Goal: Task Accomplishment & Management: Manage account settings

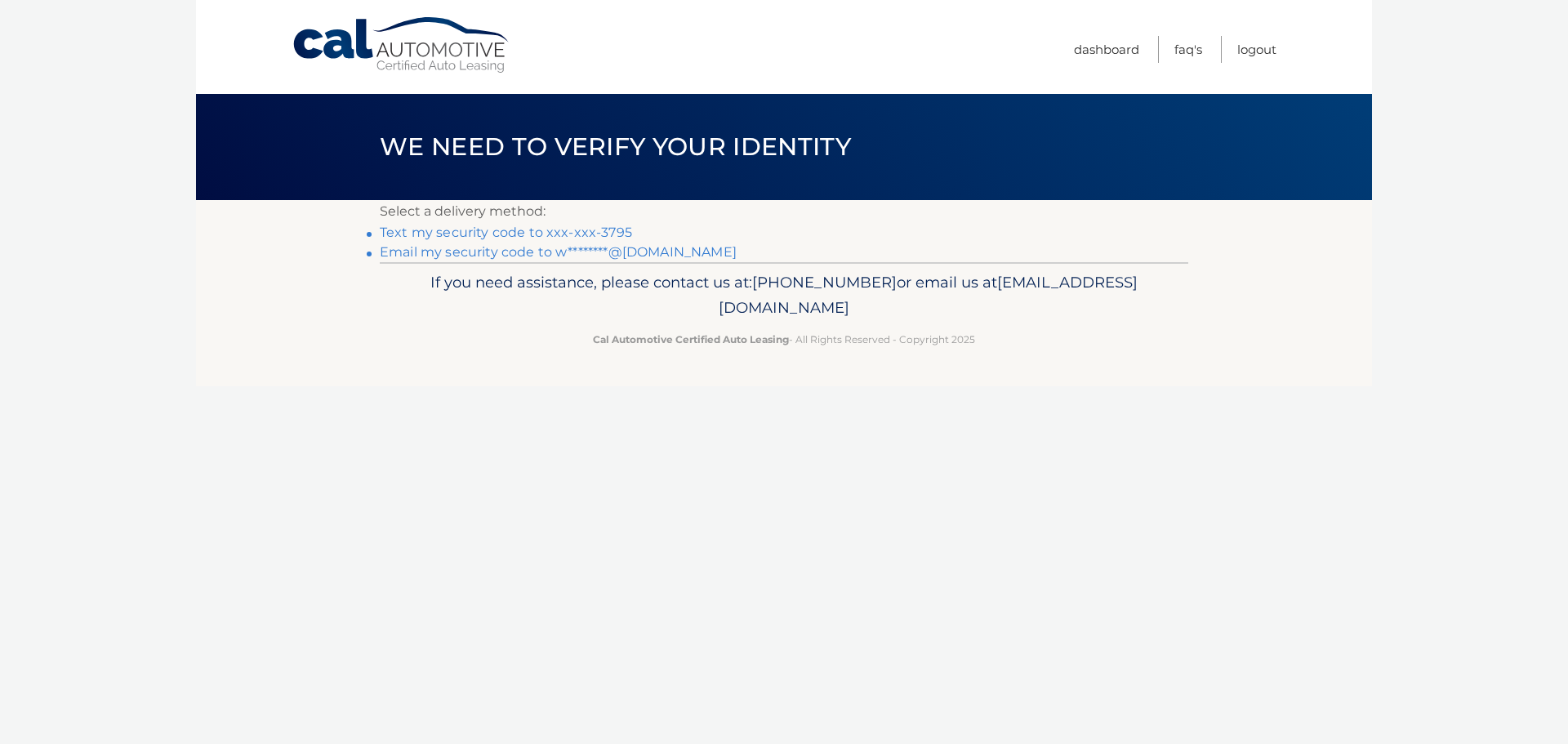
click at [548, 235] on link "Text my security code to xxx-xxx-3795" at bounding box center [506, 232] width 252 height 15
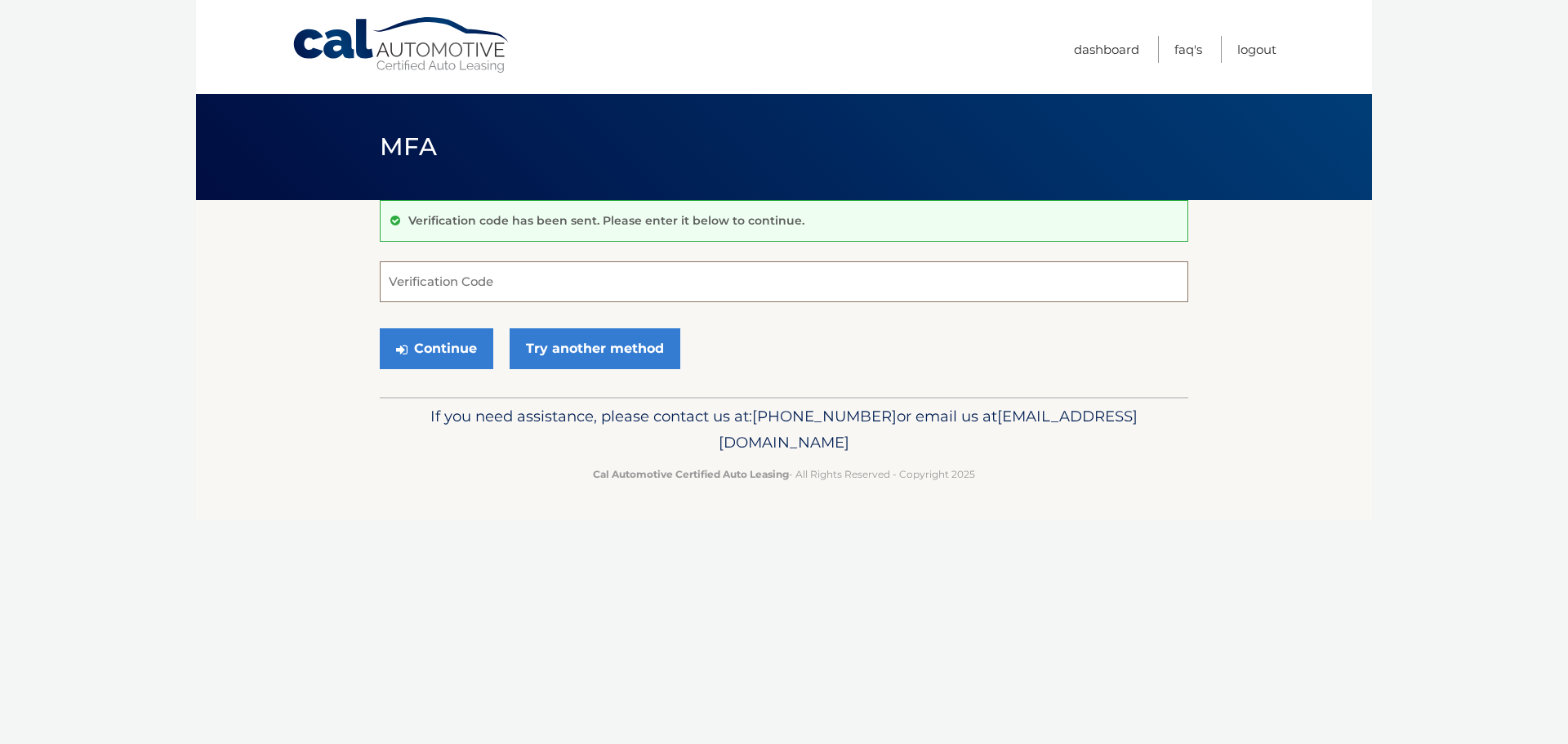
click at [392, 274] on input "Verification Code" at bounding box center [784, 282] width 809 height 41
type input "770602"
click at [401, 353] on icon "submit" at bounding box center [401, 349] width 11 height 13
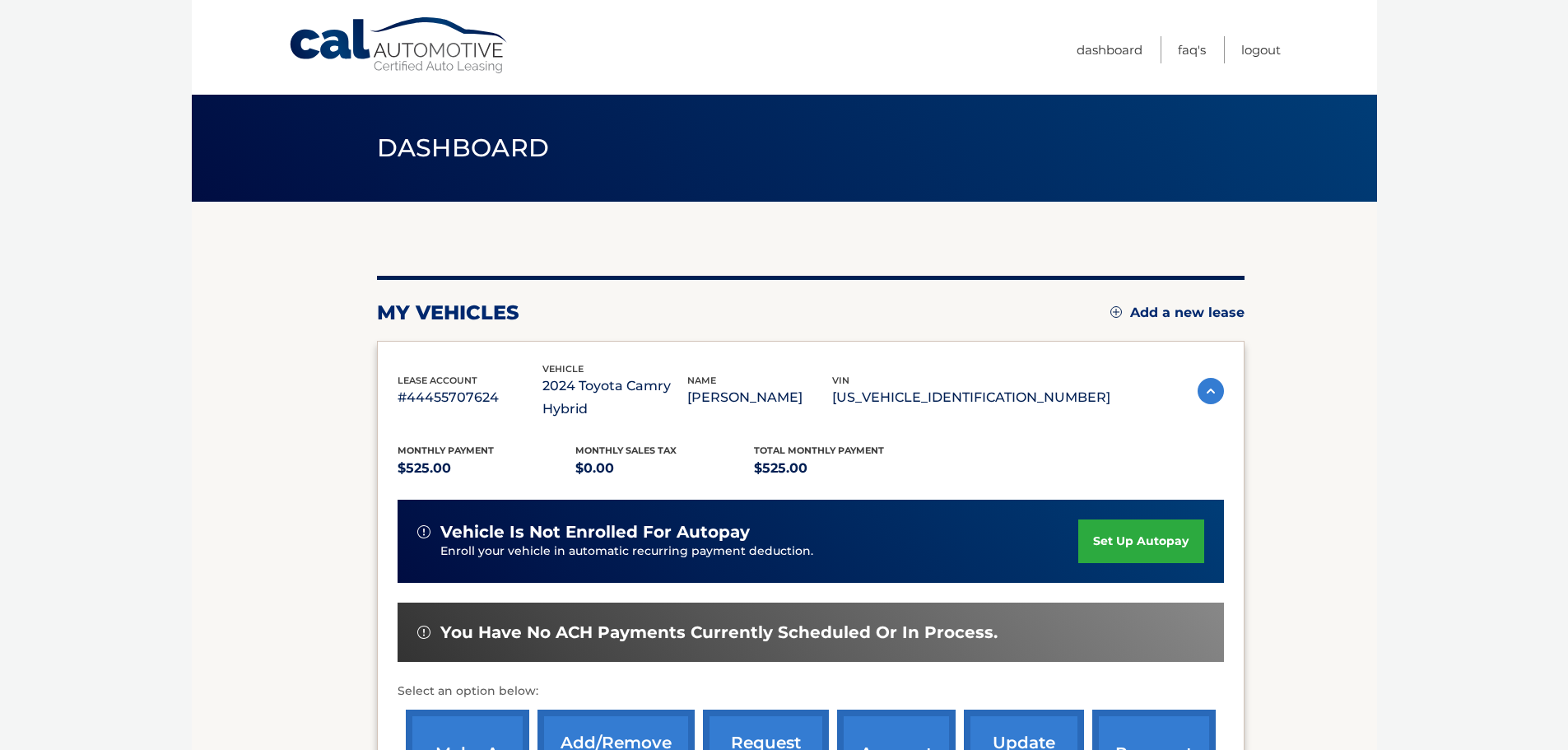
scroll to position [82, 0]
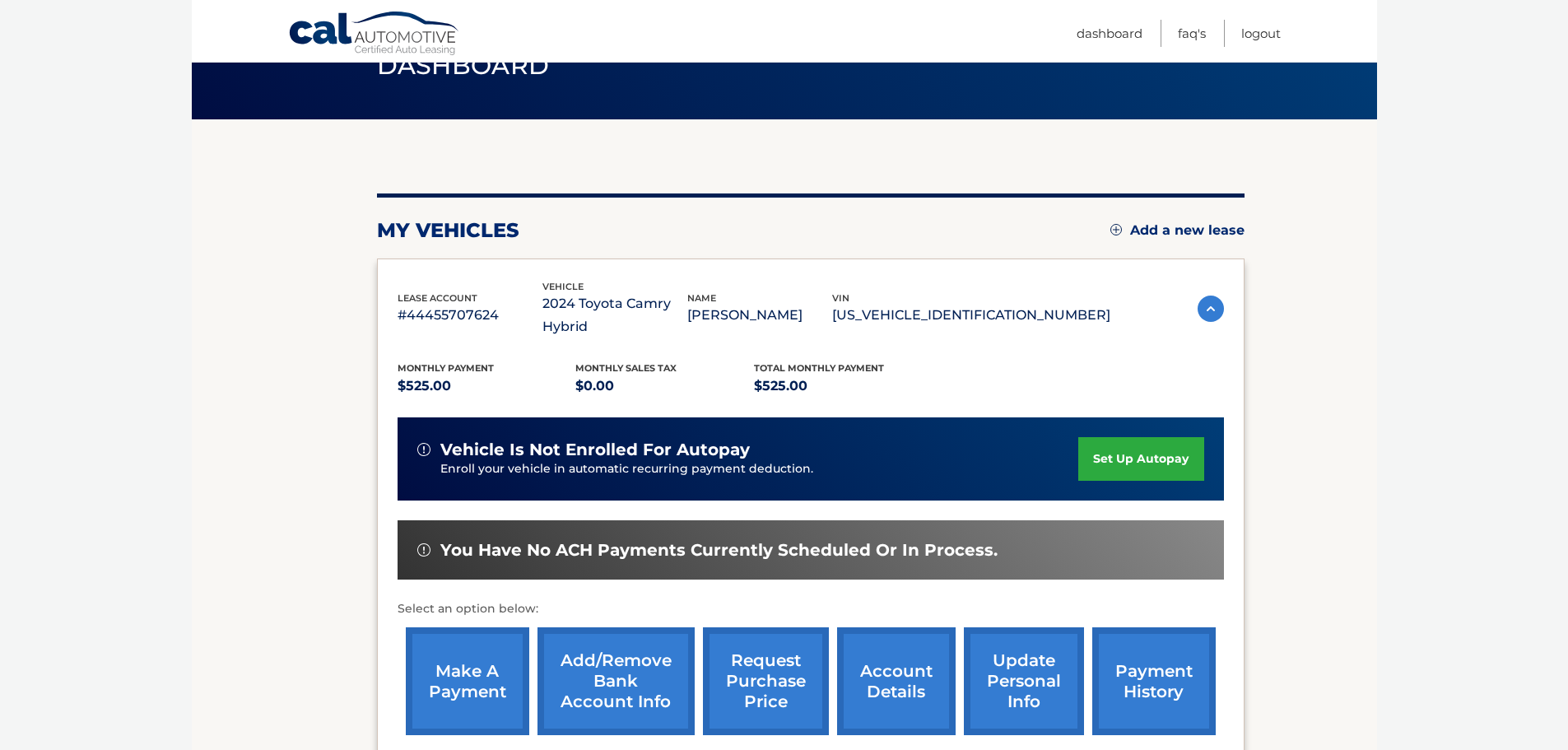
click at [451, 649] on link "make a payment" at bounding box center [467, 681] width 124 height 108
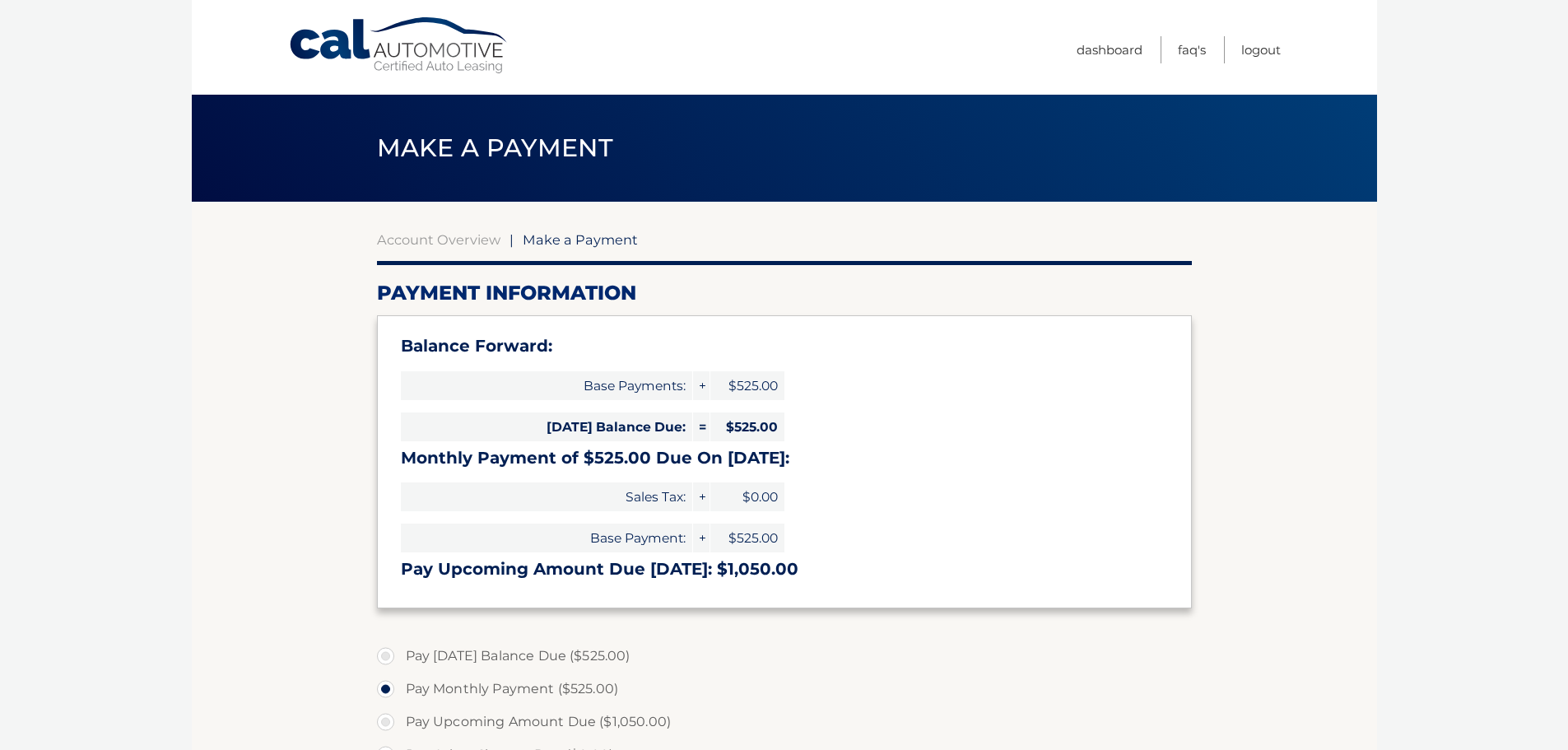
select select "ODNkNjZjNjEtZGM4Ny00ZjBkLTg5N2EtODNlZGRlNzUyZDc2"
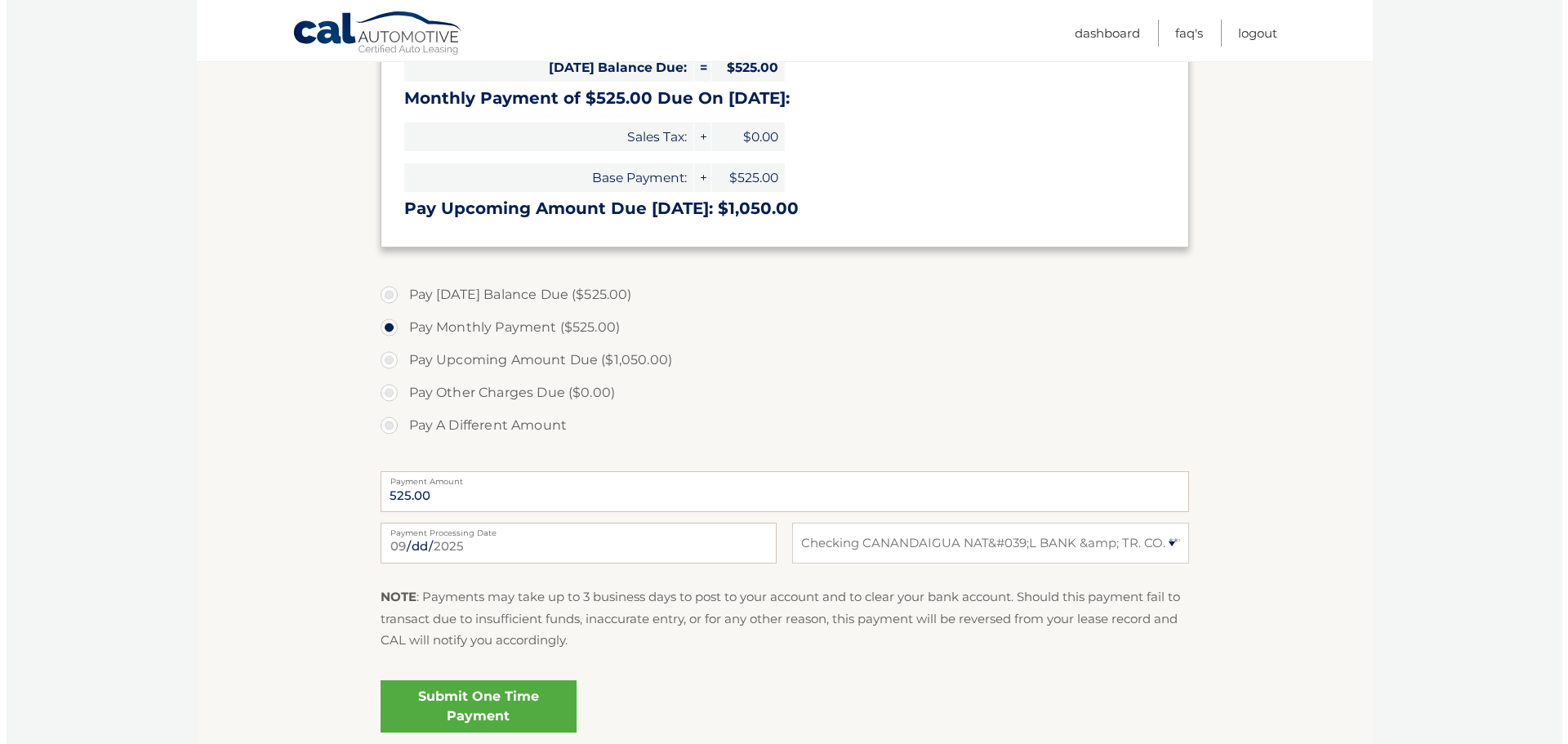
scroll to position [408, 0]
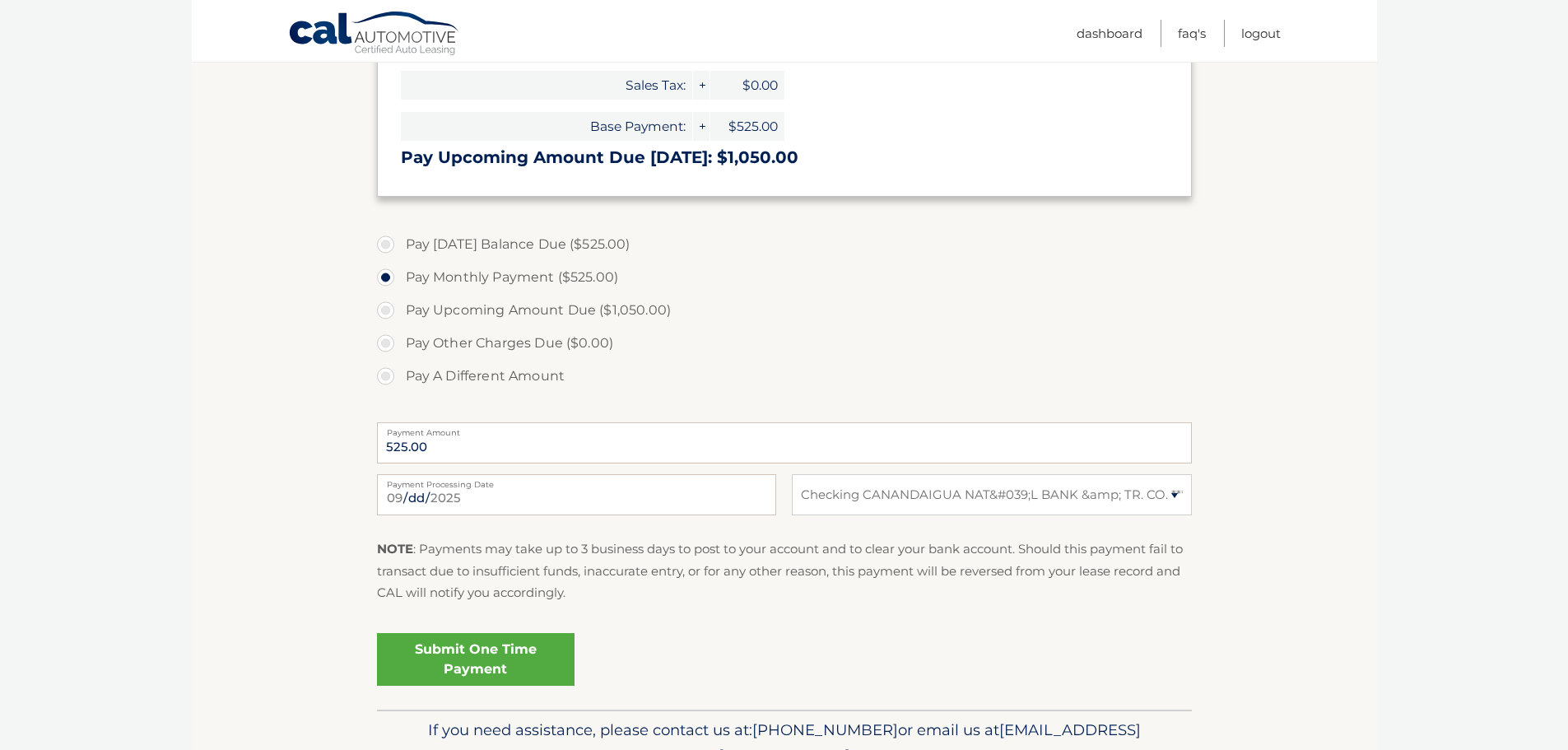
click at [507, 647] on link "Submit One Time Payment" at bounding box center [476, 659] width 198 height 52
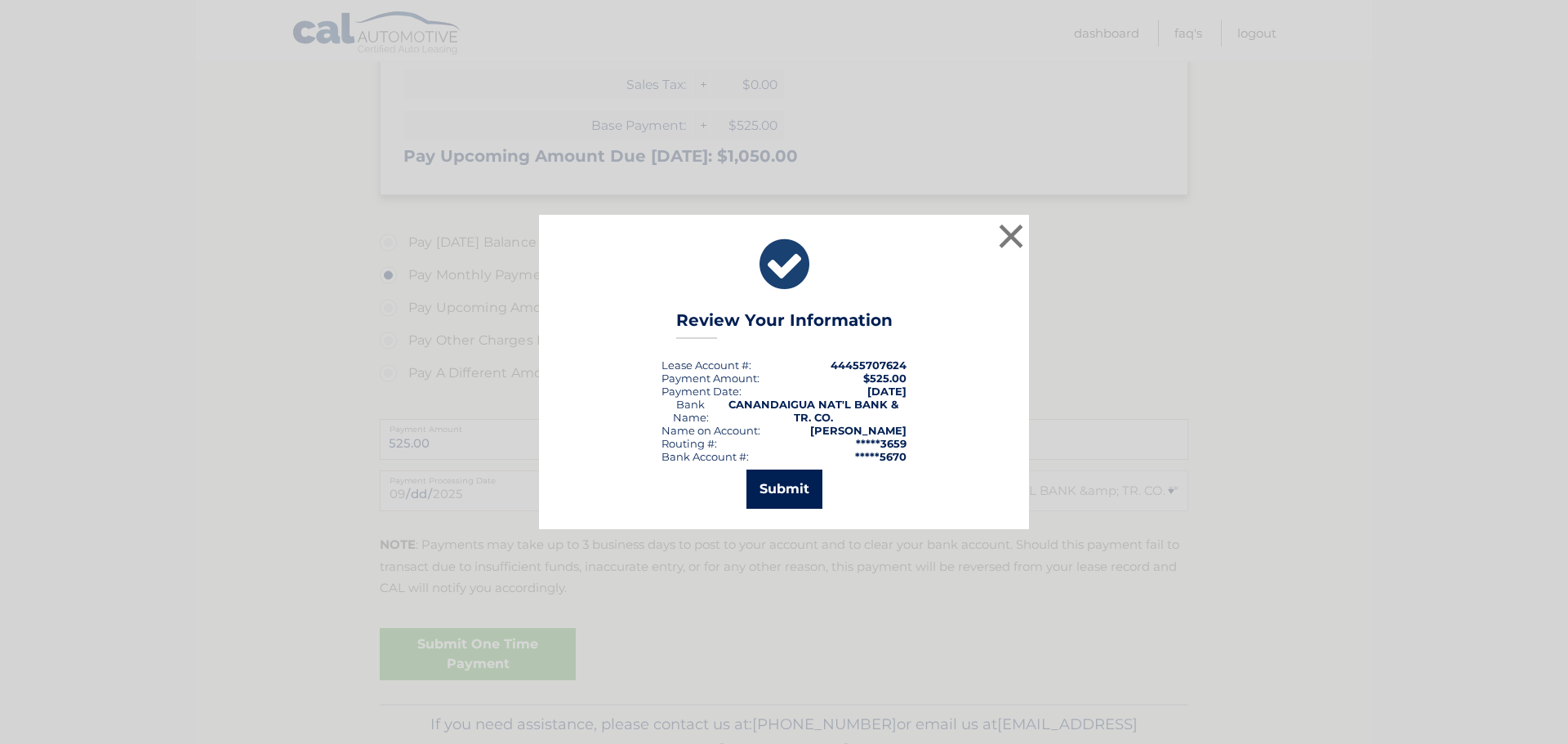
click at [774, 488] on button "Submit" at bounding box center [784, 489] width 76 height 39
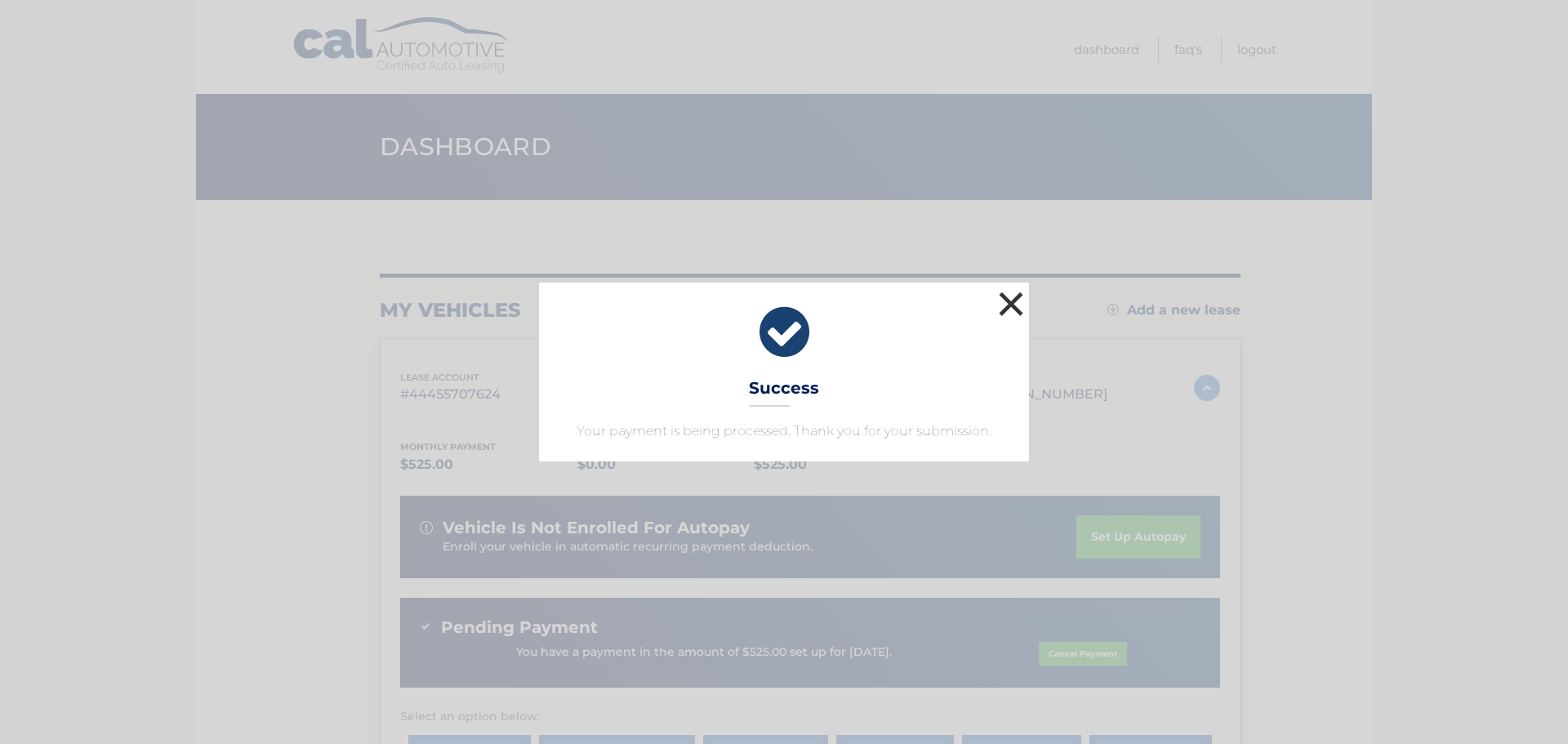
click at [1008, 296] on button "×" at bounding box center [1011, 303] width 32 height 32
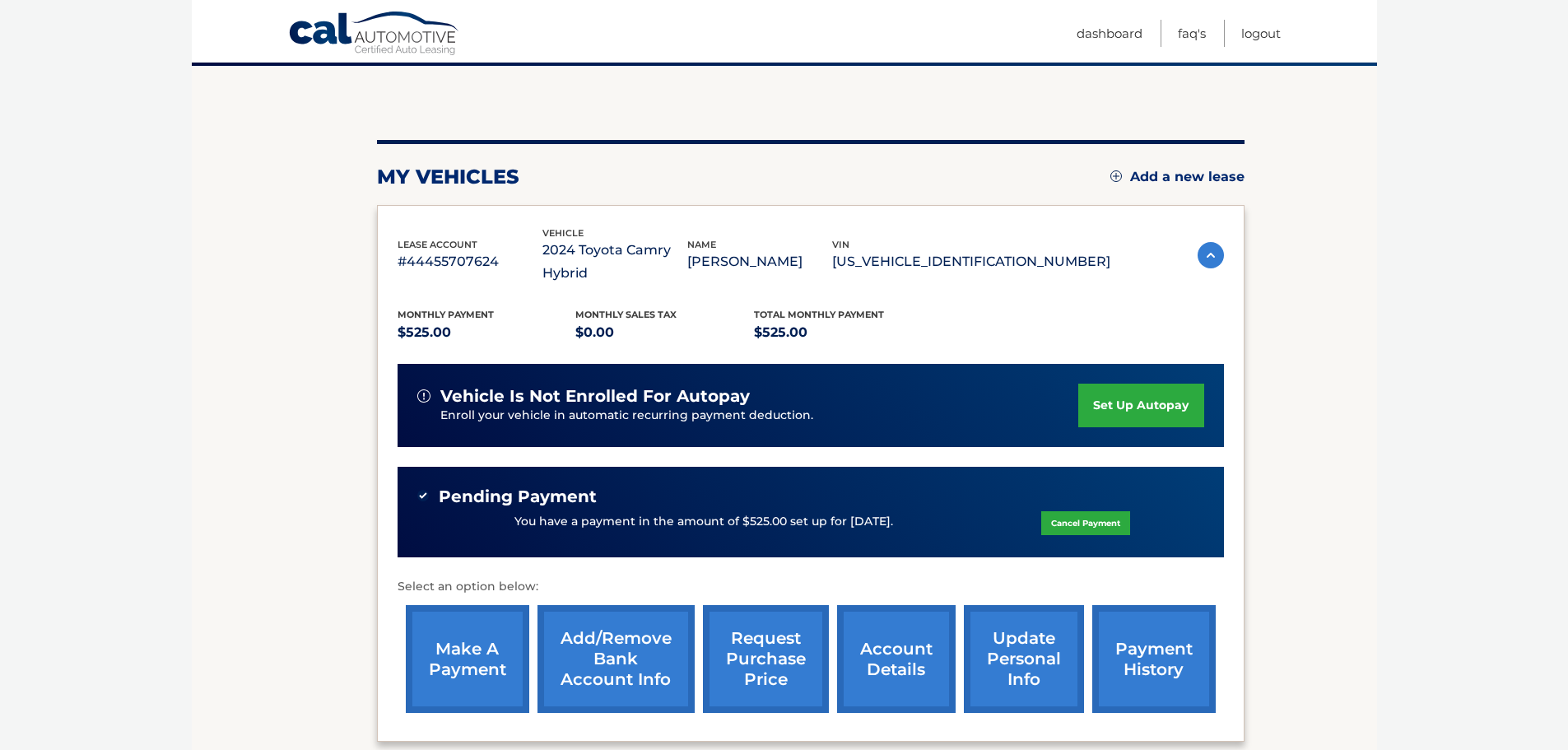
scroll to position [165, 0]
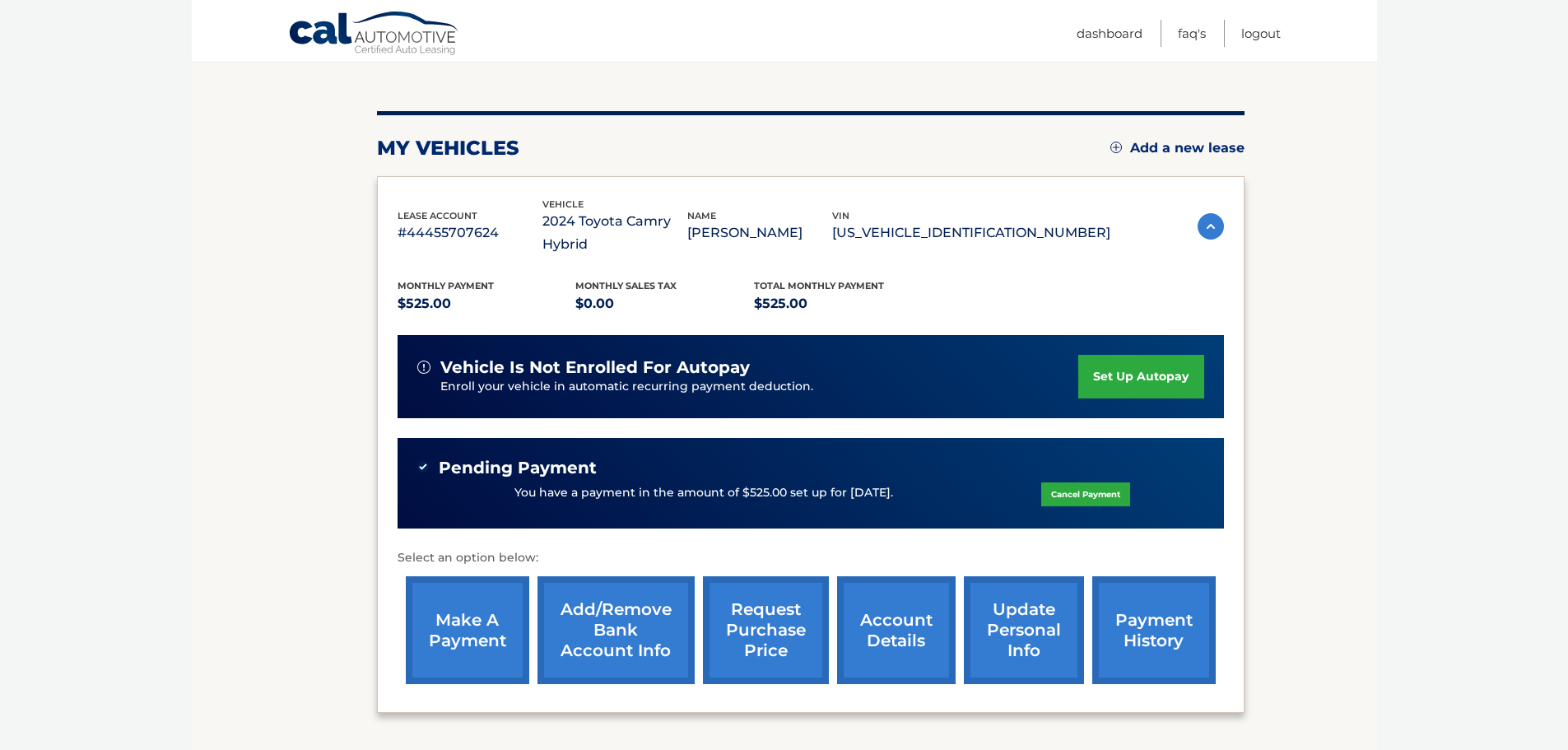
click at [1144, 607] on link "payment history" at bounding box center [1154, 631] width 124 height 108
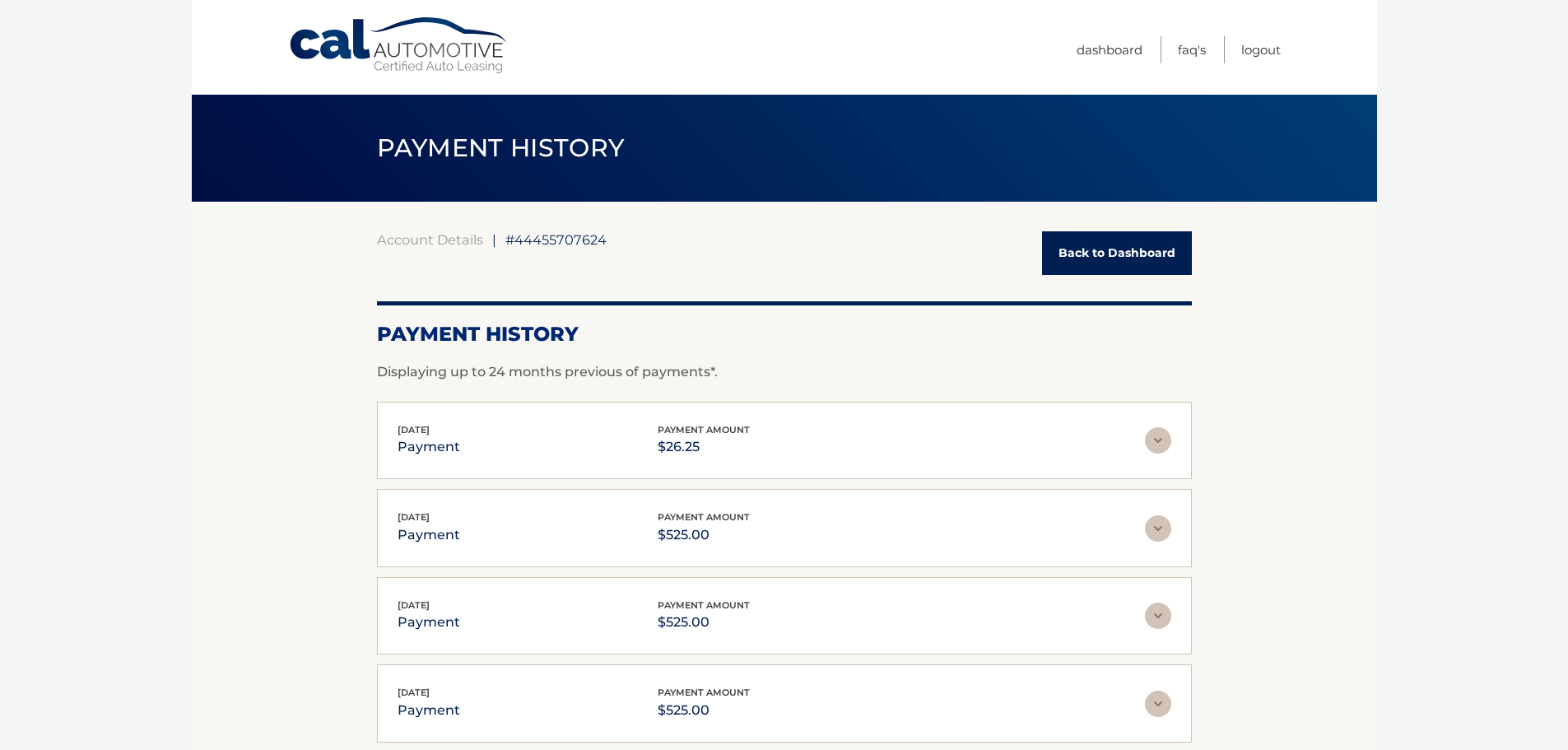
click at [1149, 260] on link "Back to Dashboard" at bounding box center [1117, 253] width 149 height 44
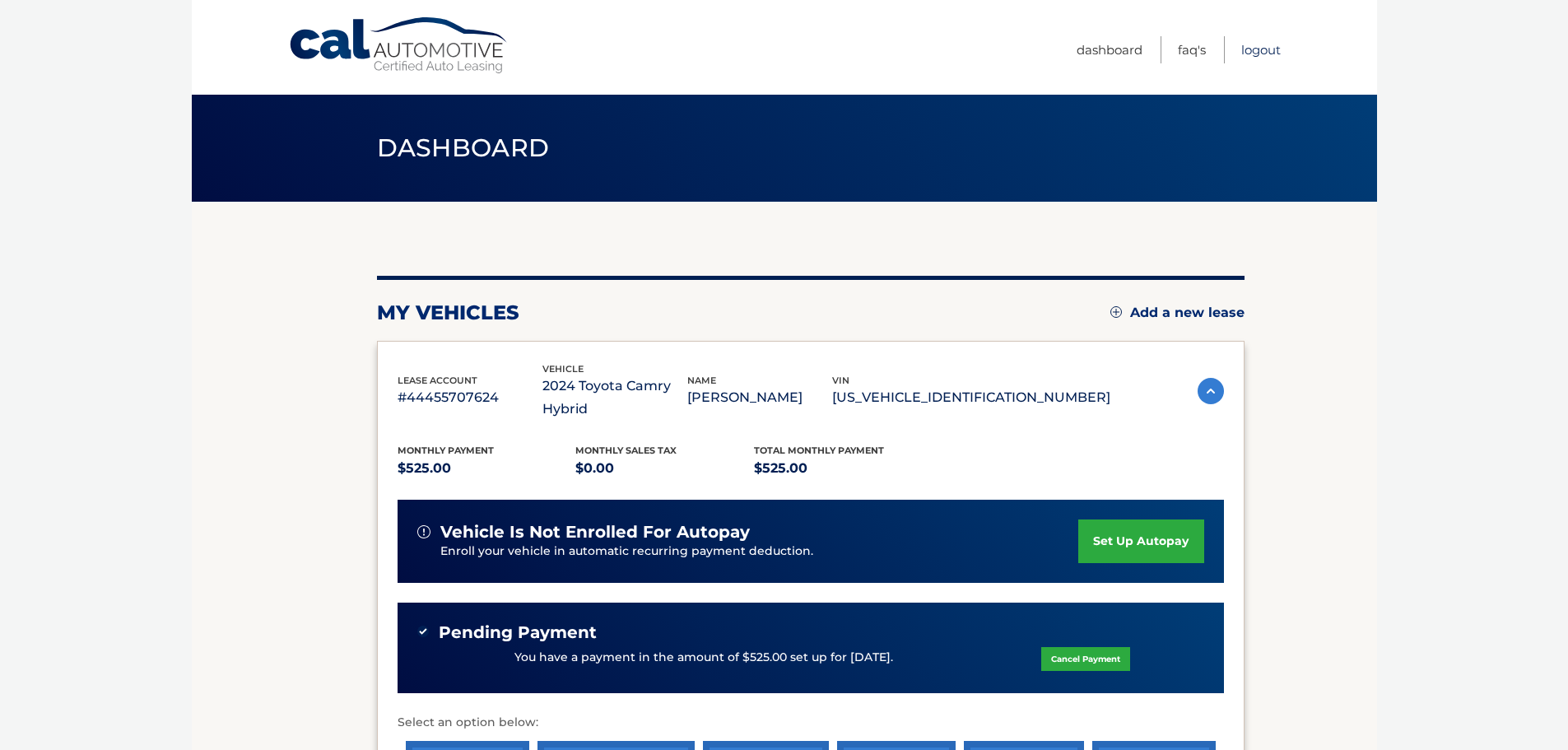
click at [1265, 50] on link "Logout" at bounding box center [1261, 50] width 40 height 27
